Goal: Navigation & Orientation: Find specific page/section

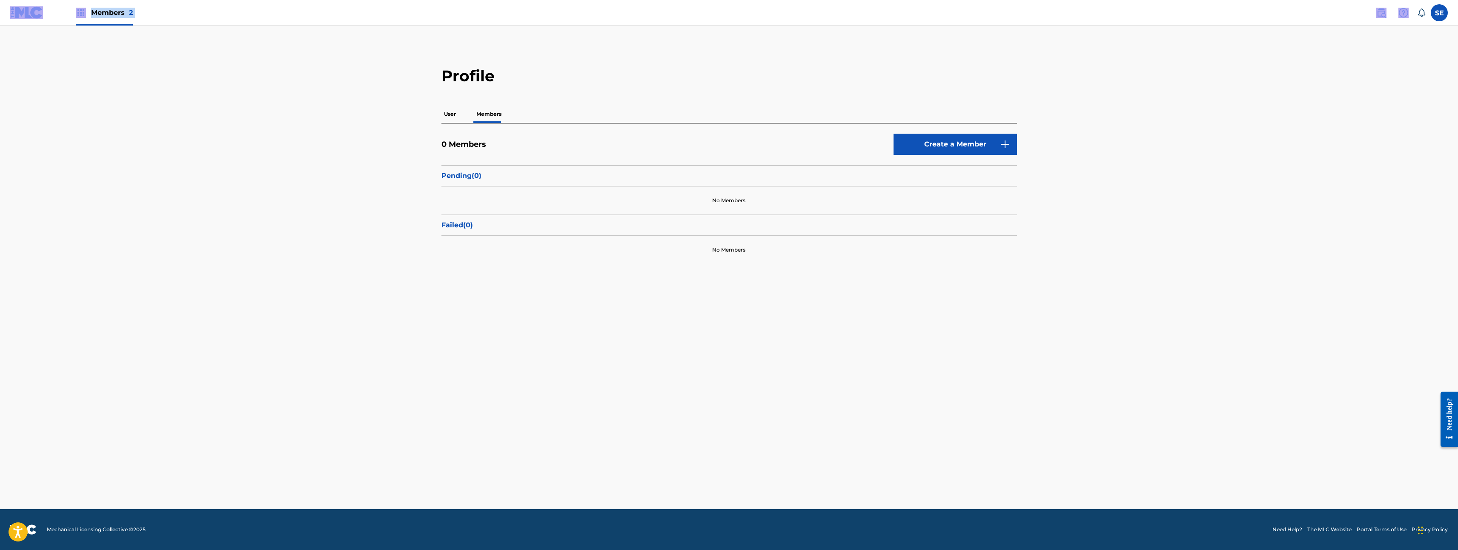
click at [0, 11] on html "Press Alt+1 for screen-reader mode, Alt+0 to cancel Accessibility Screen-Reader…" at bounding box center [729, 275] width 1458 height 550
click at [30, 10] on img at bounding box center [26, 12] width 33 height 12
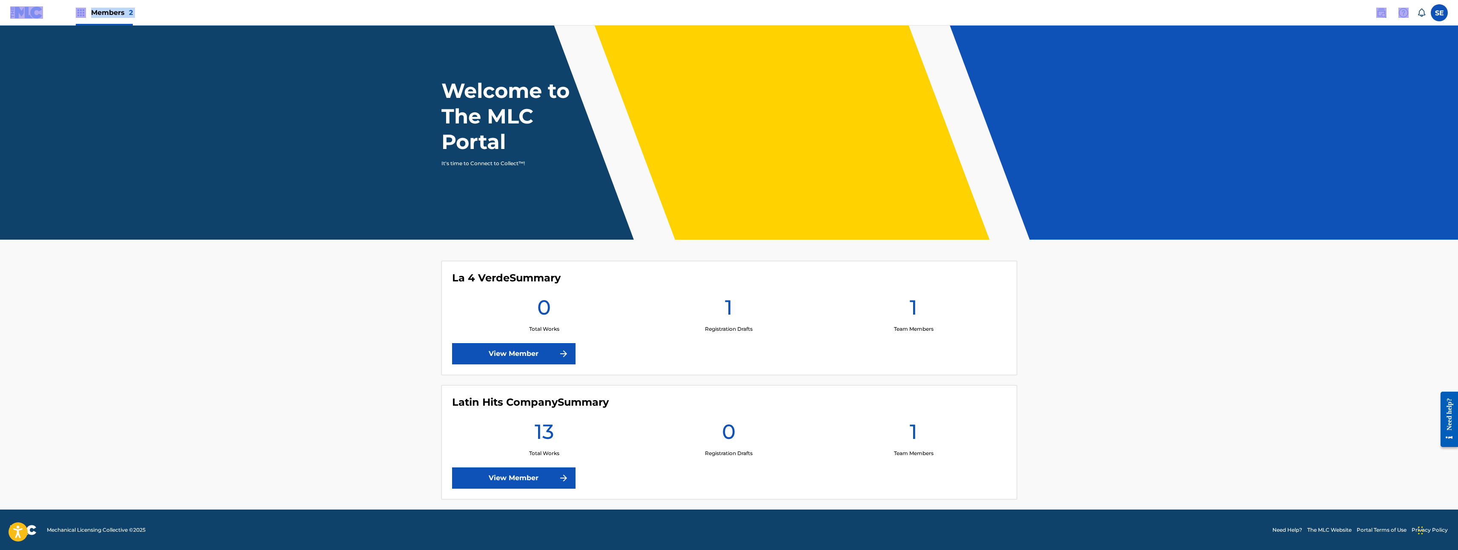
scroll to position [10, 0]
click at [203, 294] on main "Welcome to The MLC Portal It's time to Connect to Collect™! La 4 Verde Summary …" at bounding box center [729, 262] width 1458 height 494
click at [36, 17] on img at bounding box center [26, 12] width 33 height 12
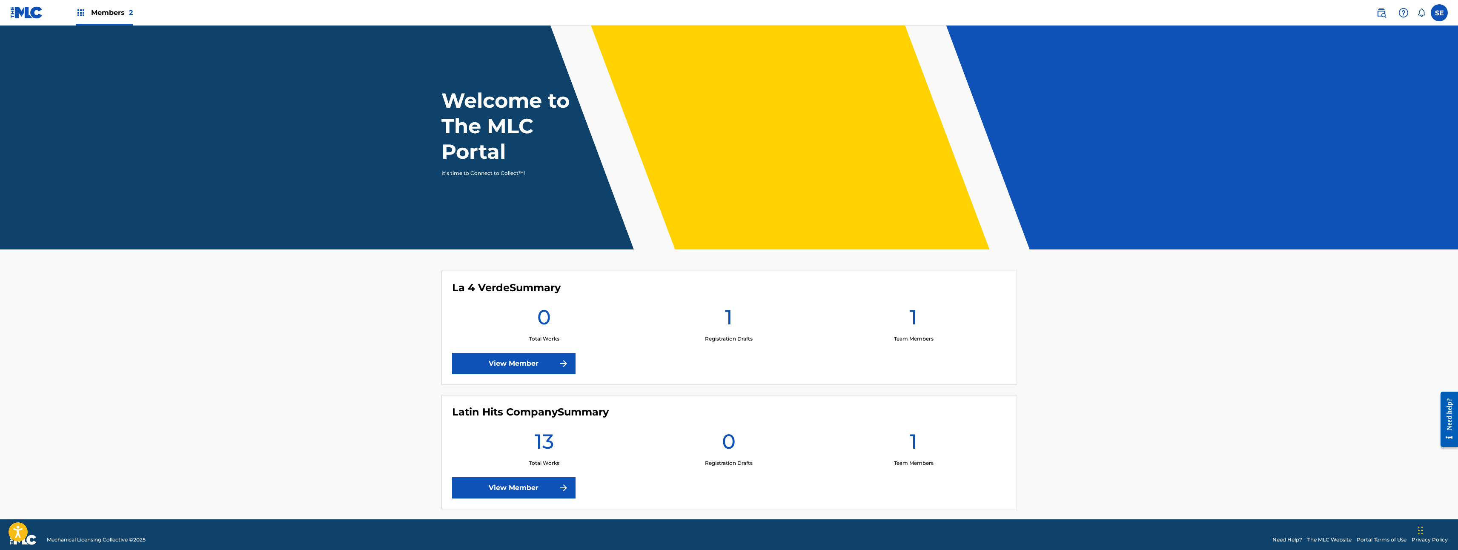
click at [99, 8] on span "Members 2" at bounding box center [112, 13] width 42 height 10
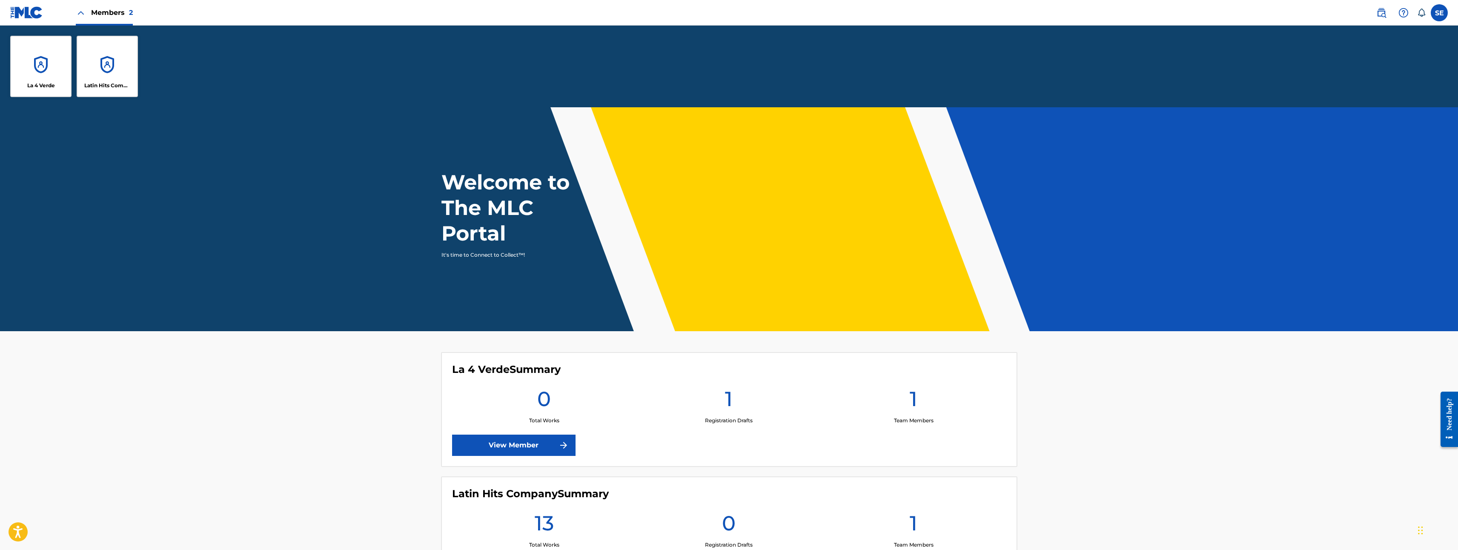
click at [43, 62] on div "La 4 Verde" at bounding box center [40, 66] width 61 height 61
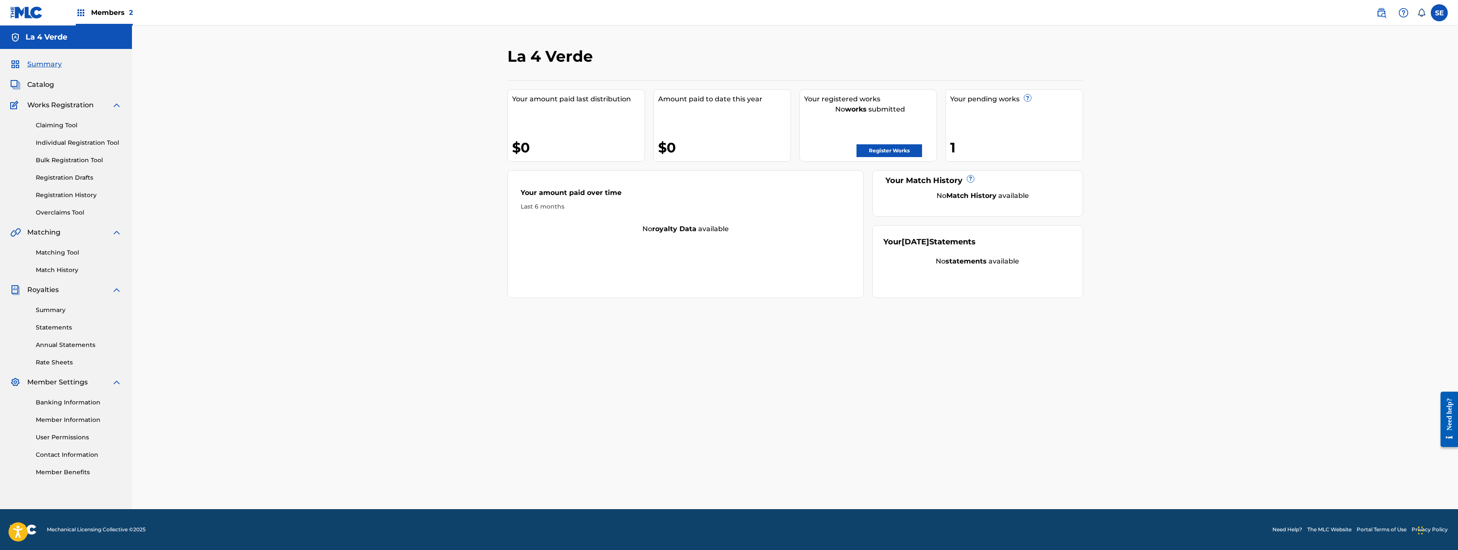
click at [107, 12] on span "Members 2" at bounding box center [112, 13] width 42 height 10
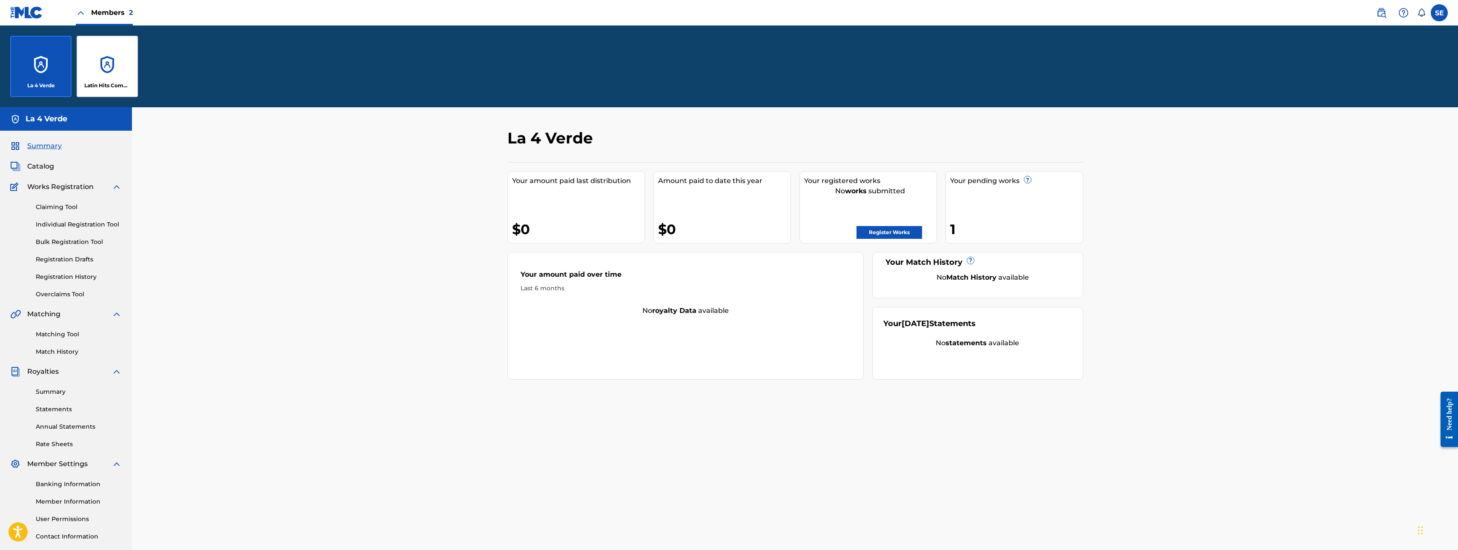
click at [95, 46] on div "Latin Hits Company" at bounding box center [107, 66] width 61 height 61
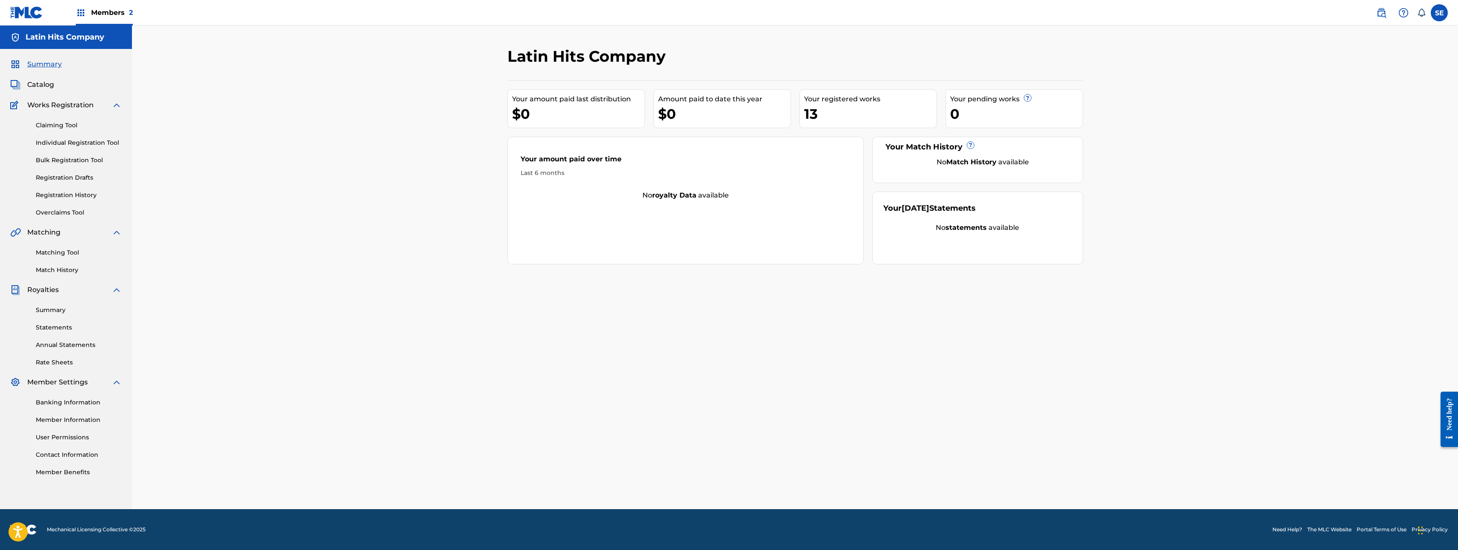
click at [53, 90] on div "Summary Catalog Works Registration Claiming Tool Individual Registration Tool B…" at bounding box center [66, 268] width 132 height 438
click at [50, 88] on span "Catalog" at bounding box center [40, 85] width 27 height 10
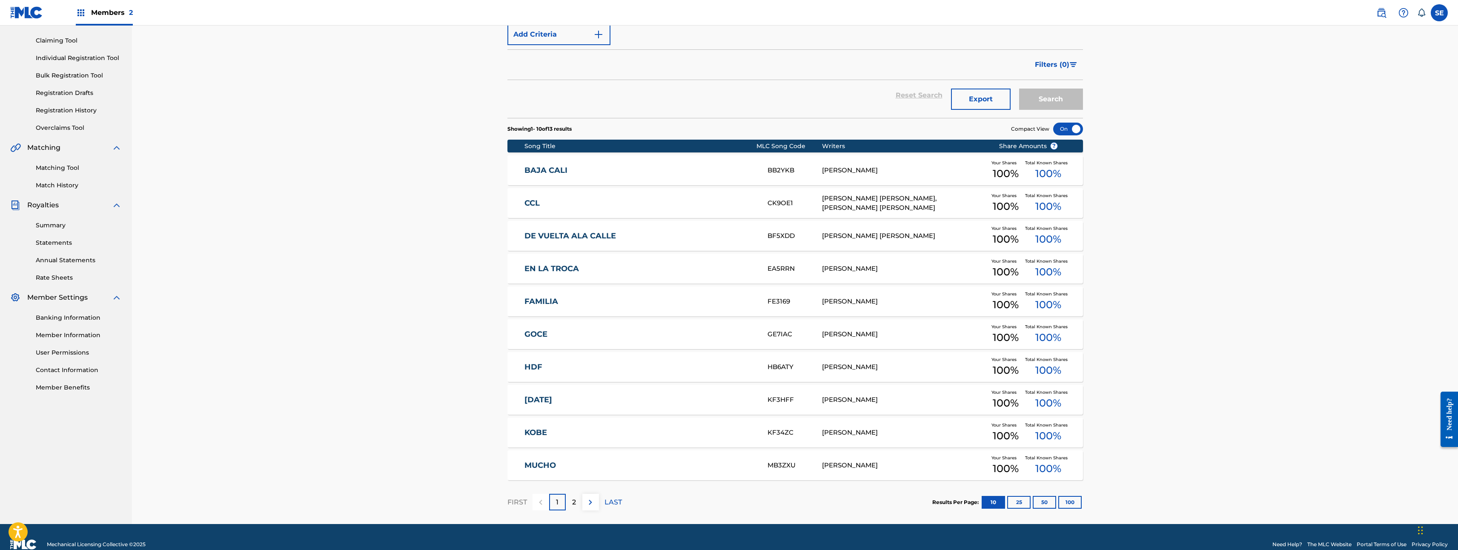
scroll to position [85, 0]
click at [1025, 502] on button "25" at bounding box center [1018, 501] width 23 height 13
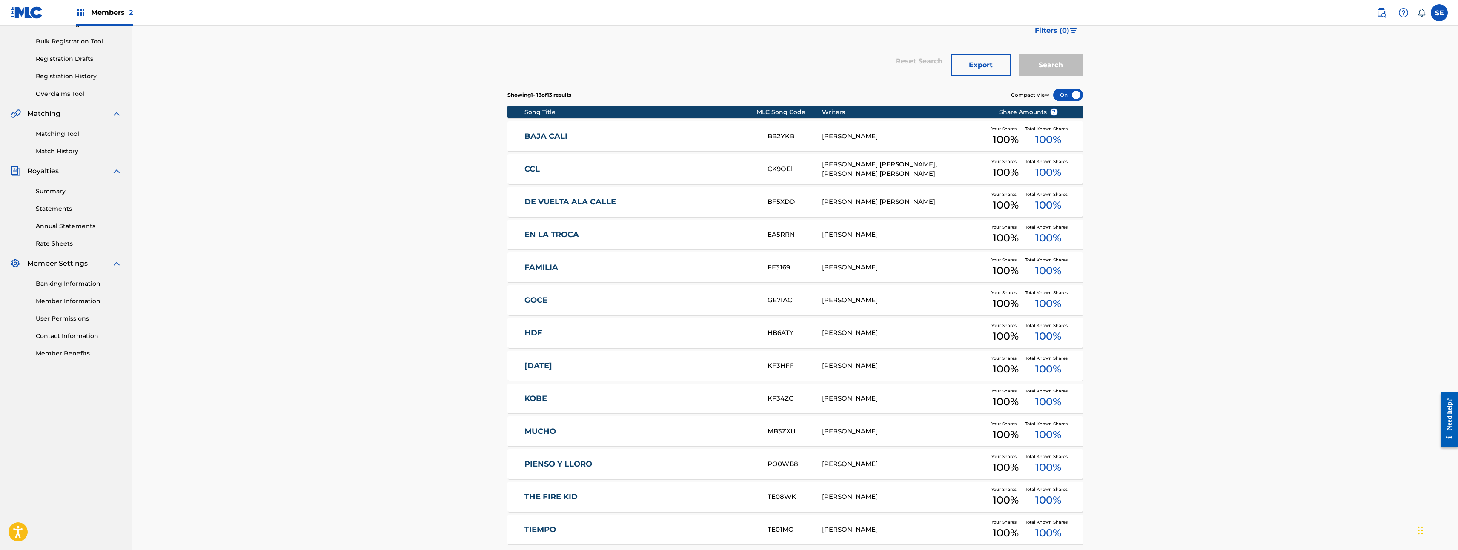
scroll to position [0, 0]
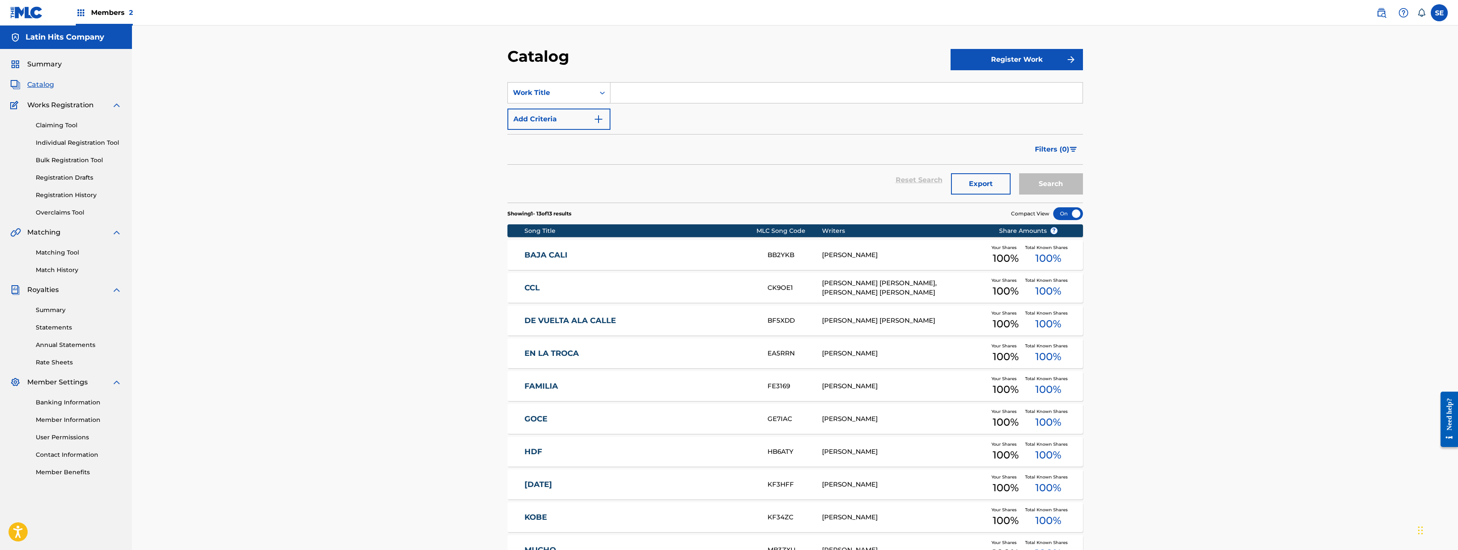
click at [31, 32] on div "Latin Hits Company" at bounding box center [66, 37] width 132 height 23
drag, startPoint x: 33, startPoint y: 33, endPoint x: 33, endPoint y: 39, distance: 6.0
click at [33, 33] on h5 "Latin Hits Company" at bounding box center [65, 37] width 79 height 10
click at [35, 45] on div "Latin Hits Company" at bounding box center [66, 37] width 132 height 23
drag, startPoint x: 35, startPoint y: 45, endPoint x: 20, endPoint y: 23, distance: 26.9
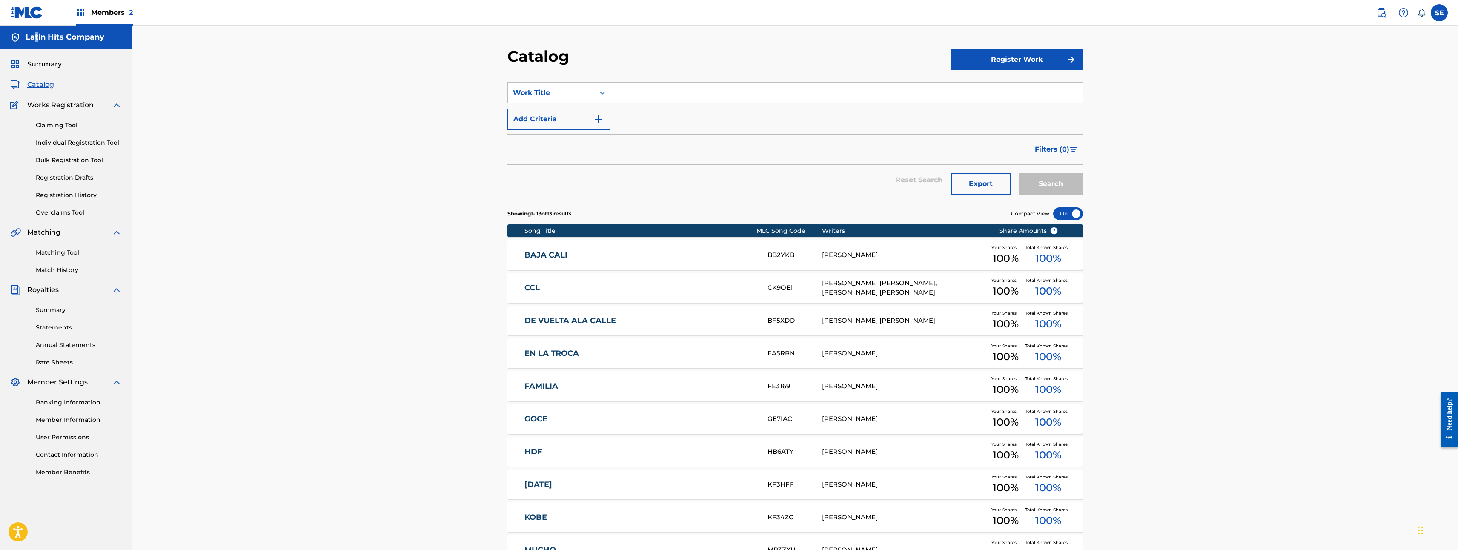
click at [20, 23] on link at bounding box center [26, 12] width 33 height 25
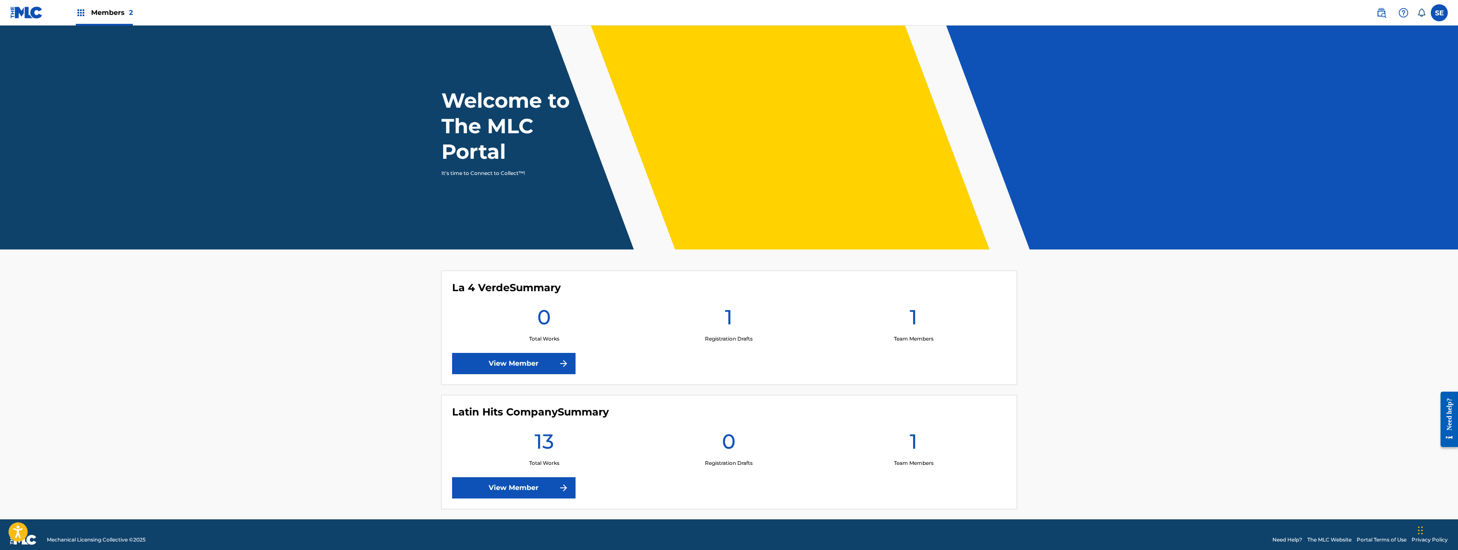
click at [25, 13] on img at bounding box center [26, 12] width 33 height 12
